Goal: Navigation & Orientation: Find specific page/section

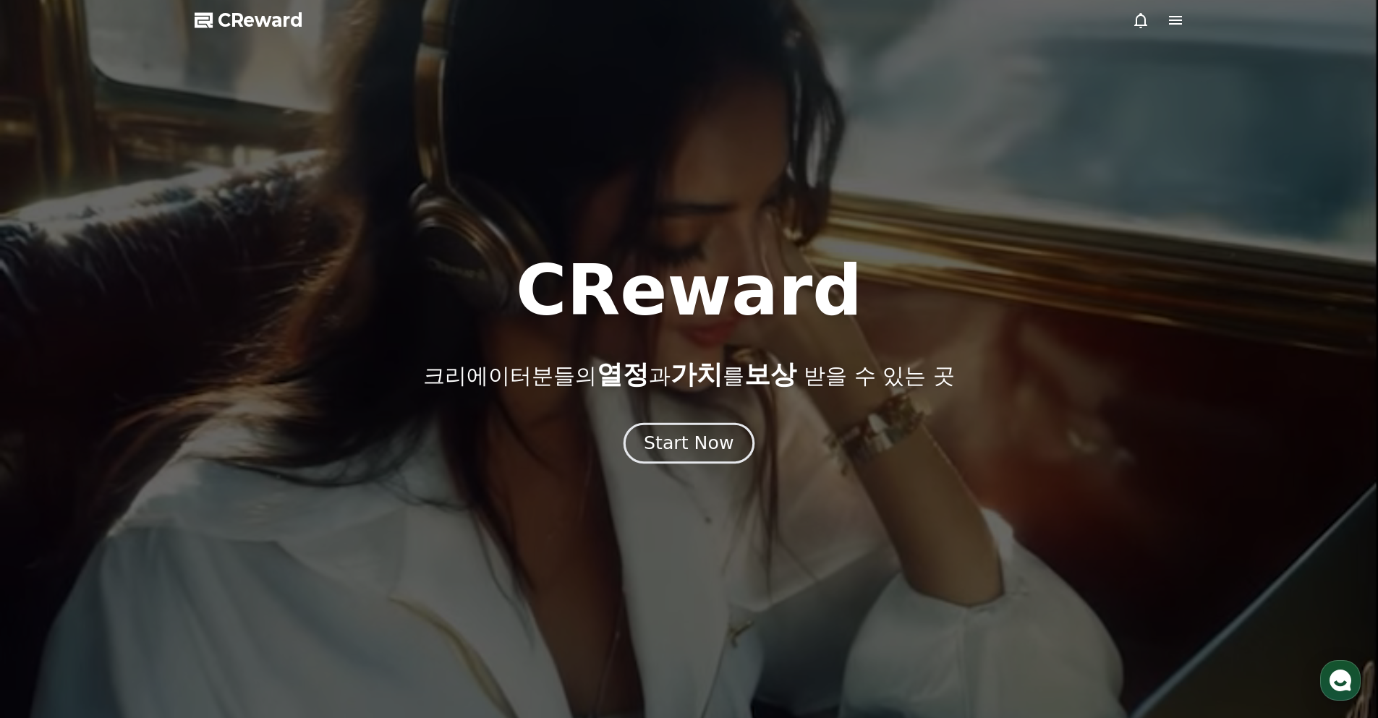
click at [673, 443] on div "Start Now" at bounding box center [689, 443] width 90 height 25
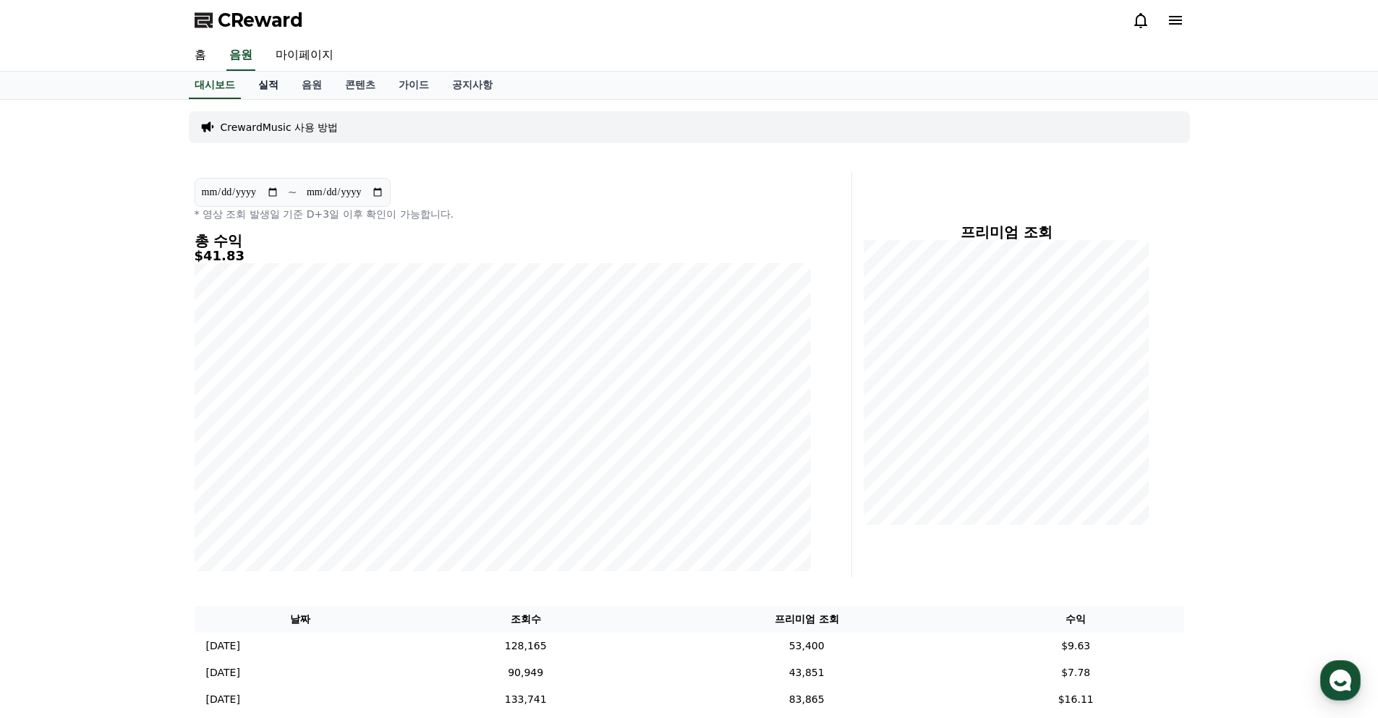
click at [270, 89] on link "실적" at bounding box center [268, 85] width 43 height 27
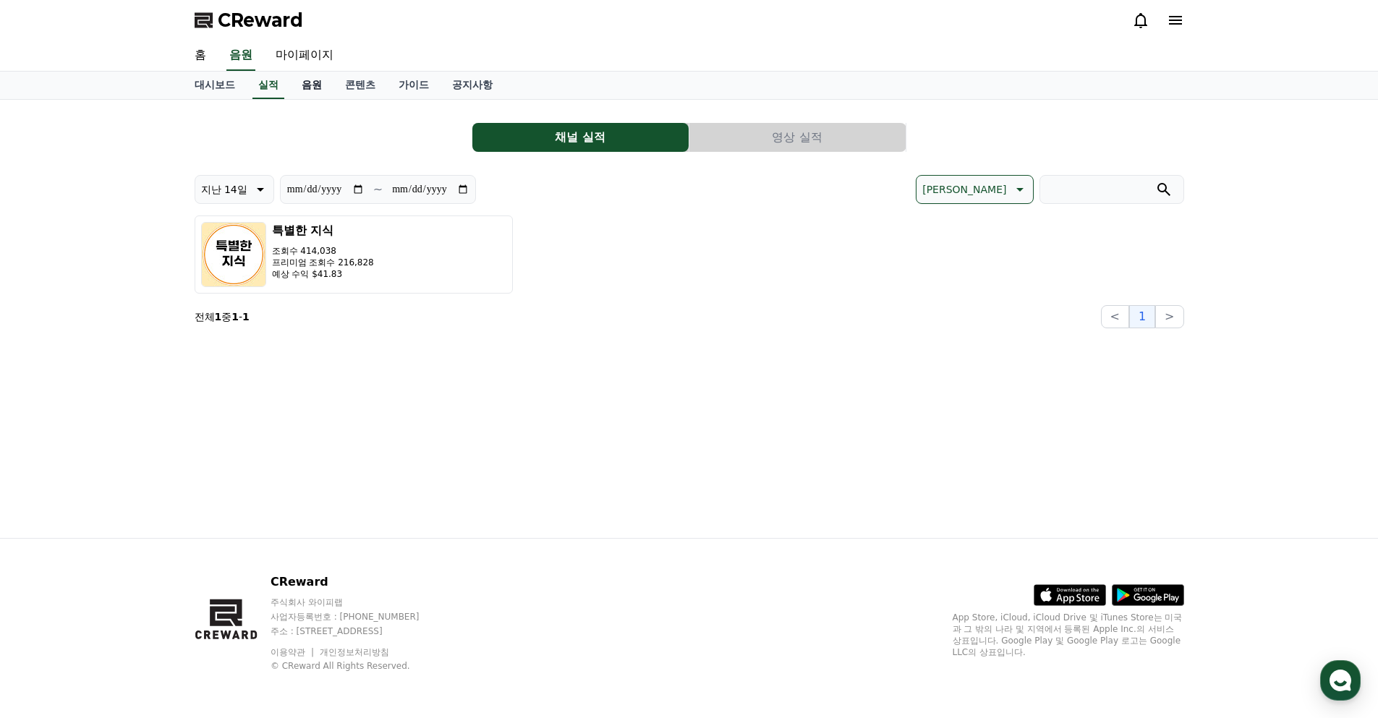
click at [304, 85] on link "음원" at bounding box center [311, 85] width 43 height 27
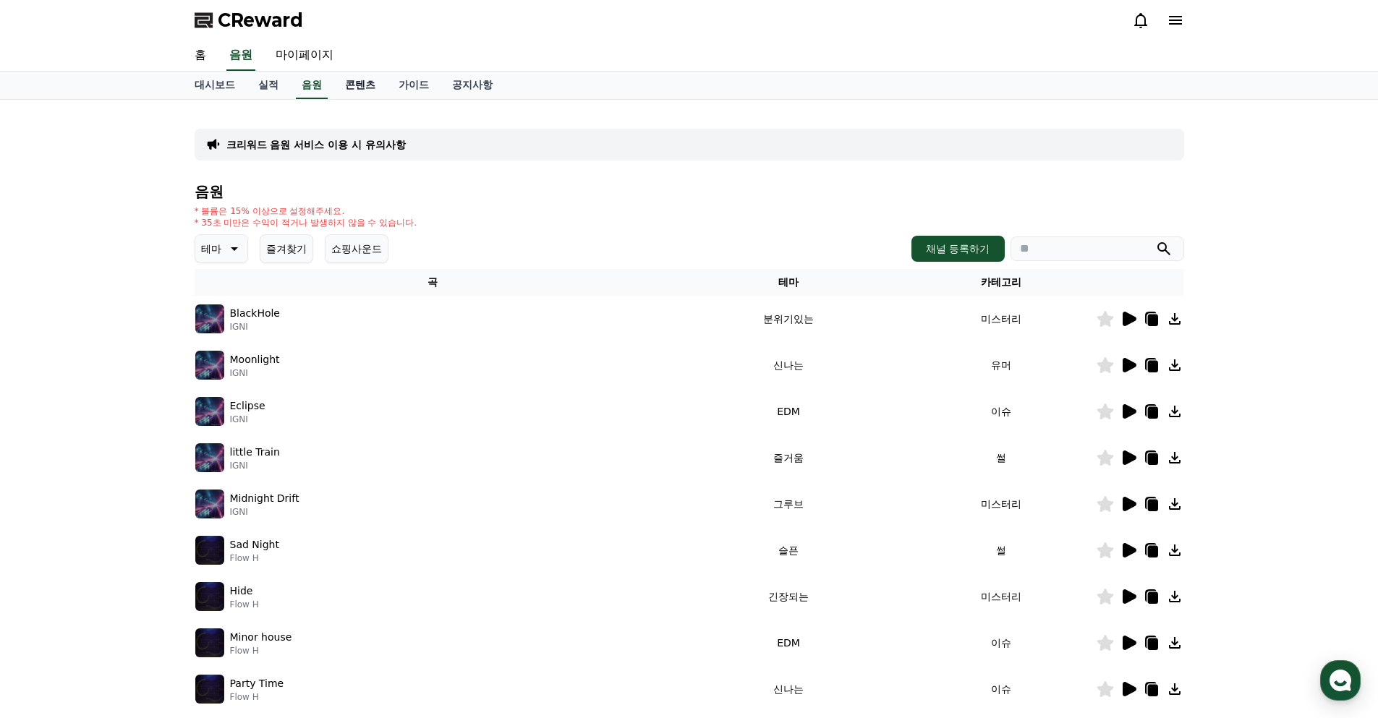
click at [350, 92] on link "콘텐츠" at bounding box center [360, 85] width 54 height 27
